Goal: Find specific page/section: Find specific page/section

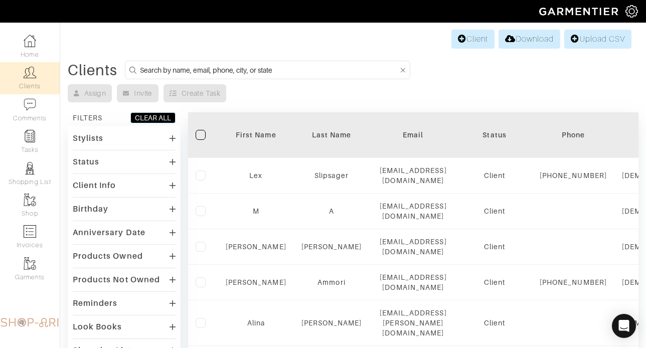
click at [203, 68] on input at bounding box center [269, 70] width 258 height 13
type input "tyler rhoten"
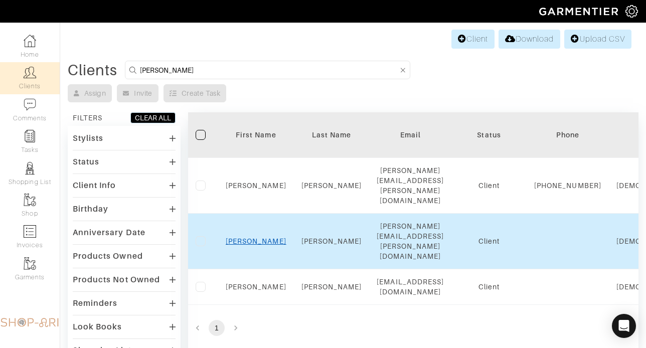
click at [263, 237] on link "Tyler" at bounding box center [256, 241] width 61 height 8
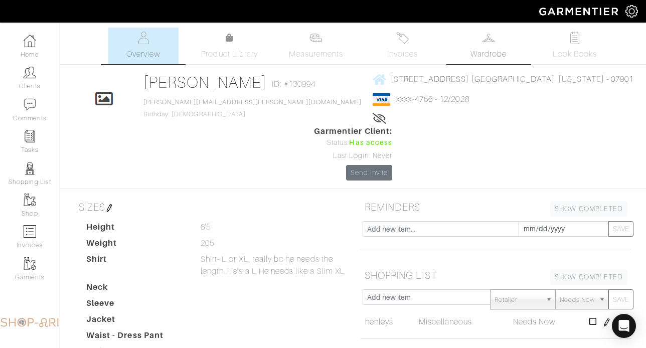
click at [505, 37] on link "Wardrobe" at bounding box center [489, 46] width 70 height 37
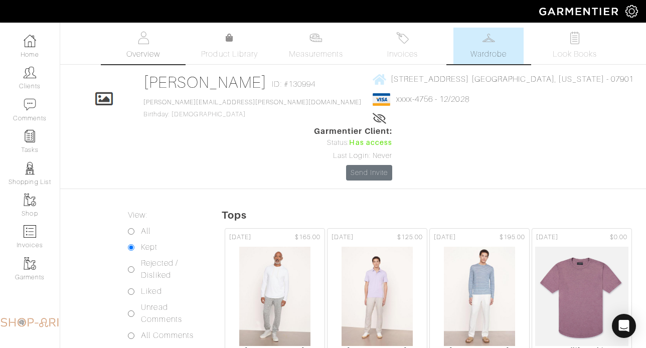
click at [146, 49] on span "Overview" at bounding box center [143, 54] width 34 height 12
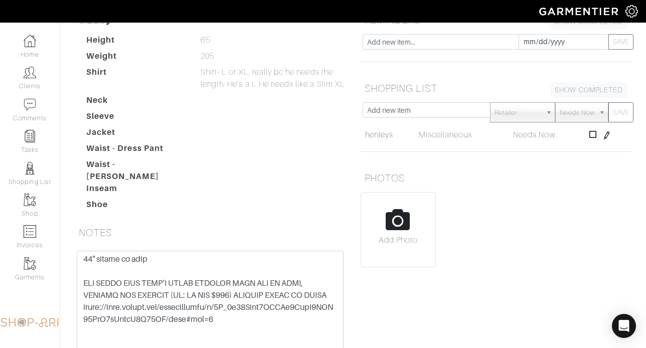
scroll to position [26, 0]
click at [86, 251] on textarea at bounding box center [210, 314] width 267 height 127
click at [82, 251] on textarea at bounding box center [210, 314] width 267 height 127
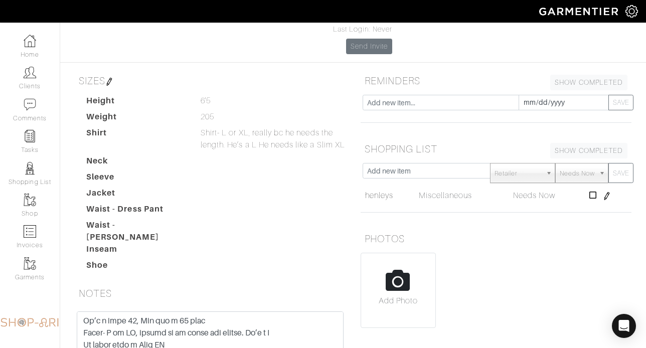
scroll to position [0, 0]
